Goal: Task Accomplishment & Management: Use online tool/utility

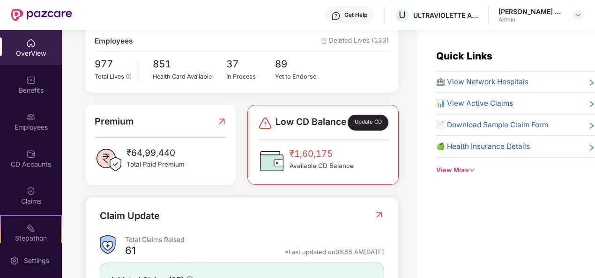
scroll to position [187, 0]
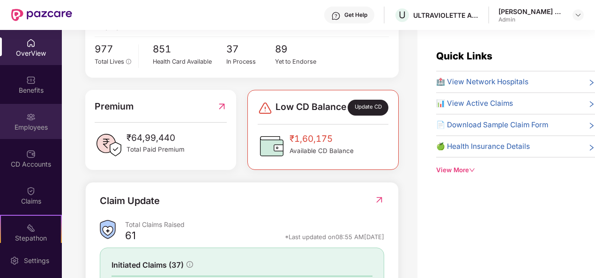
click at [26, 138] on div "Employees" at bounding box center [31, 121] width 62 height 35
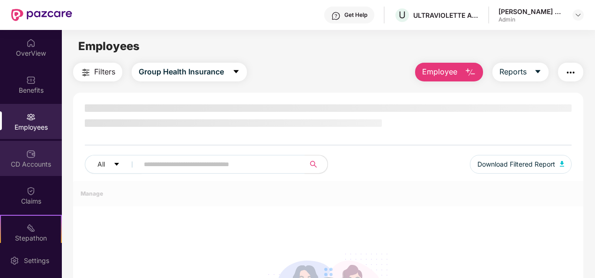
click at [27, 155] on img at bounding box center [30, 153] width 9 height 9
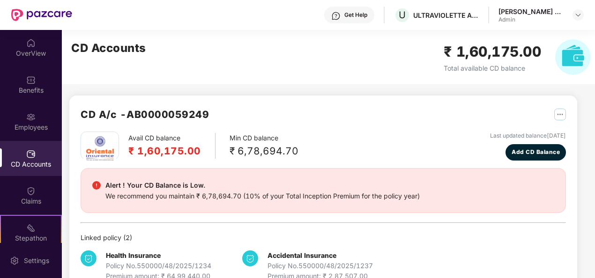
click at [561, 111] on img "button" at bounding box center [560, 115] width 12 height 12
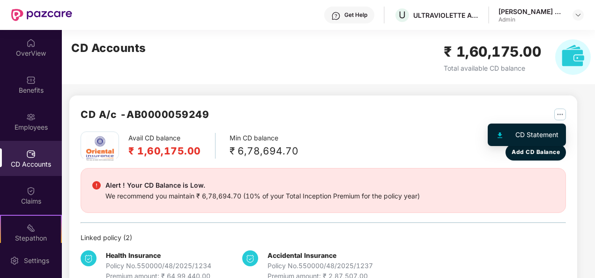
click at [525, 134] on div "CD Statement" at bounding box center [536, 135] width 43 height 10
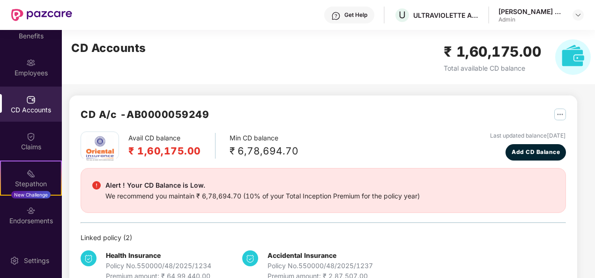
scroll to position [82, 0]
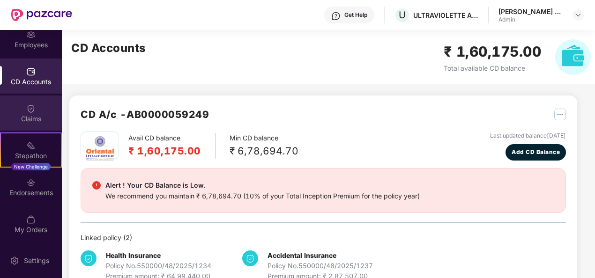
click at [29, 104] on img at bounding box center [30, 108] width 9 height 9
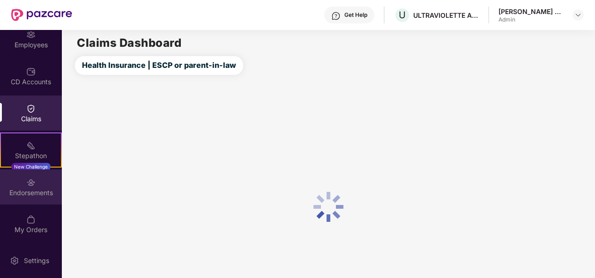
click at [30, 180] on img at bounding box center [30, 182] width 9 height 9
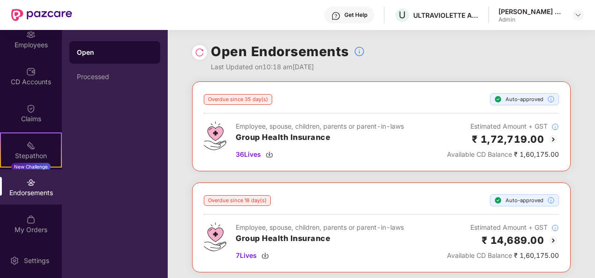
click at [84, 56] on div "Open" at bounding box center [115, 52] width 76 height 9
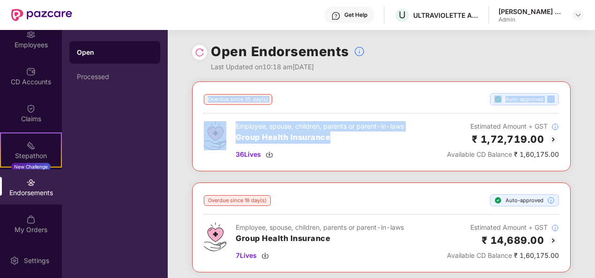
drag, startPoint x: 353, startPoint y: 143, endPoint x: 196, endPoint y: 87, distance: 166.5
click at [196, 87] on div "Overdue since 35 day(s) Auto-approved Employee, spouse, children, parents or pa…" at bounding box center [381, 126] width 378 height 90
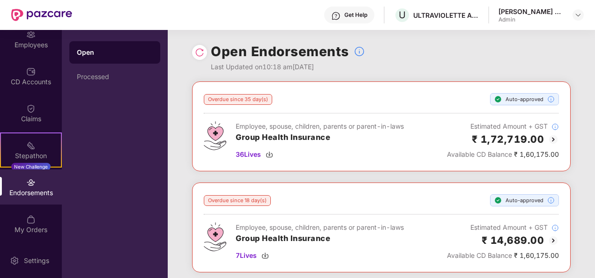
click at [406, 157] on div "Employee, spouse, children, parents or parent-in-laws Group Health Insurance 36…" at bounding box center [381, 140] width 355 height 38
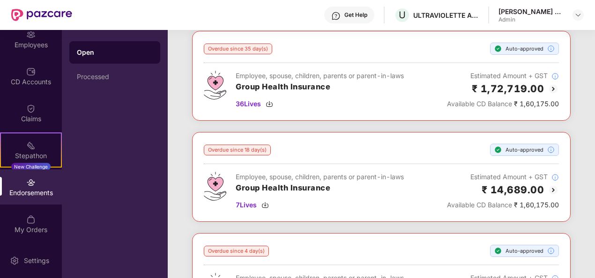
scroll to position [0, 0]
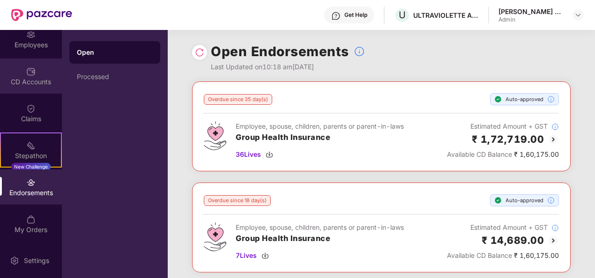
click at [28, 75] on img at bounding box center [30, 71] width 9 height 9
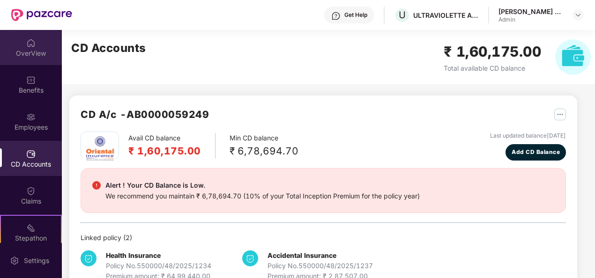
click at [26, 57] on div "OverView" at bounding box center [31, 53] width 62 height 9
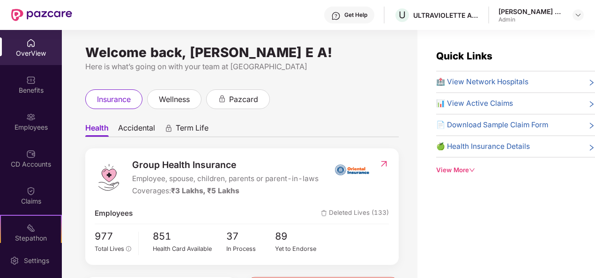
click at [28, 48] on div "OverView" at bounding box center [31, 47] width 62 height 35
click at [28, 170] on div "CD Accounts" at bounding box center [31, 158] width 62 height 35
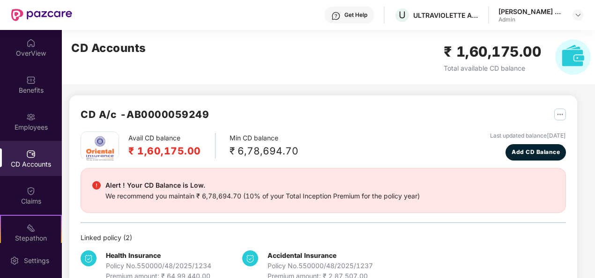
click at [559, 120] on img "button" at bounding box center [560, 115] width 12 height 12
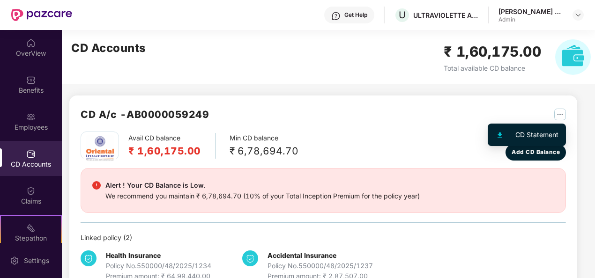
click at [533, 136] on div "CD Statement" at bounding box center [536, 135] width 43 height 10
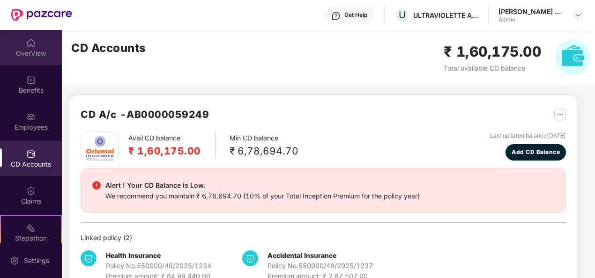
click at [2, 51] on div "OverView" at bounding box center [31, 53] width 62 height 9
